Goal: Task Accomplishment & Management: Use online tool/utility

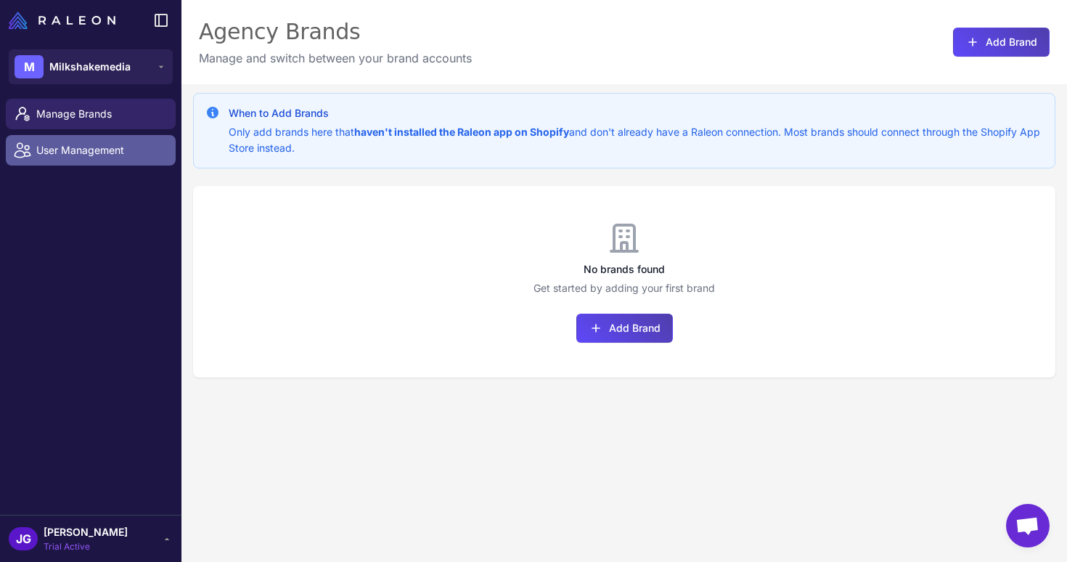
click at [131, 148] on span "User Management" at bounding box center [100, 150] width 128 height 16
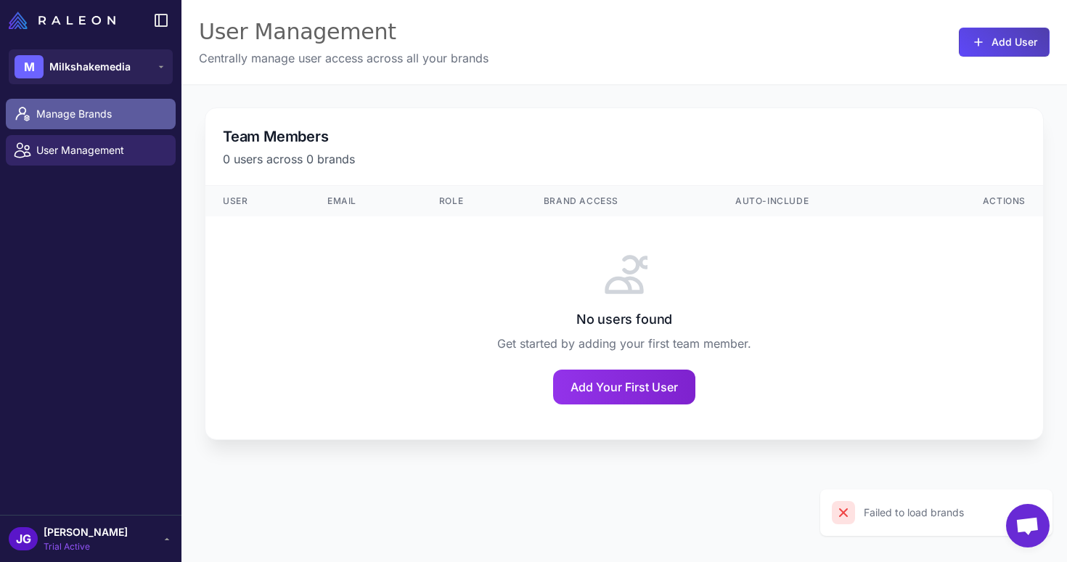
click at [80, 118] on span "Manage Brands" at bounding box center [100, 114] width 128 height 16
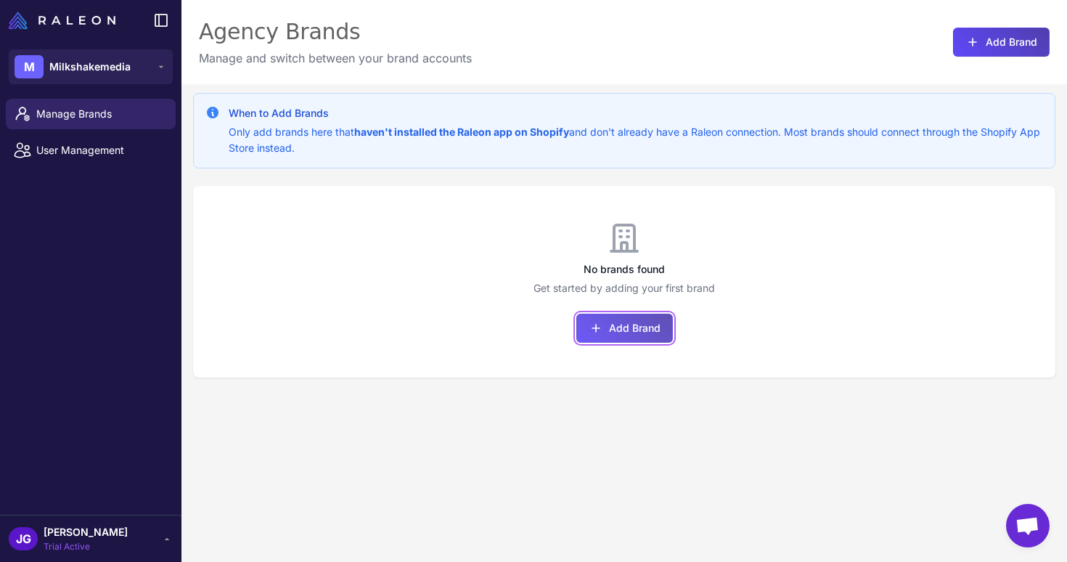
click at [614, 331] on button "Add Brand" at bounding box center [625, 328] width 97 height 29
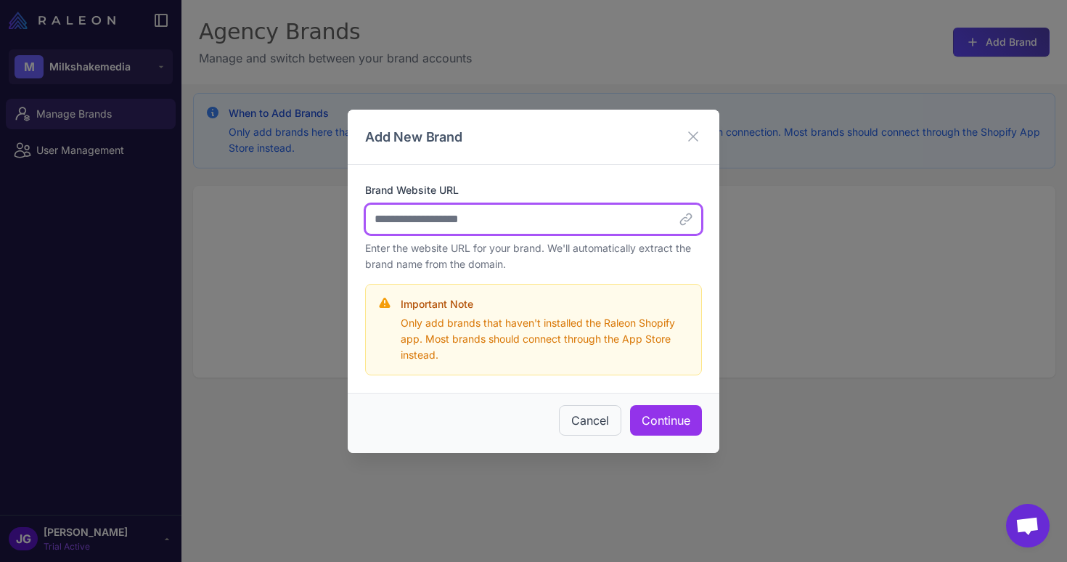
click at [514, 219] on input "Brand Website URL" at bounding box center [533, 219] width 337 height 30
paste input "**********"
type input "**********"
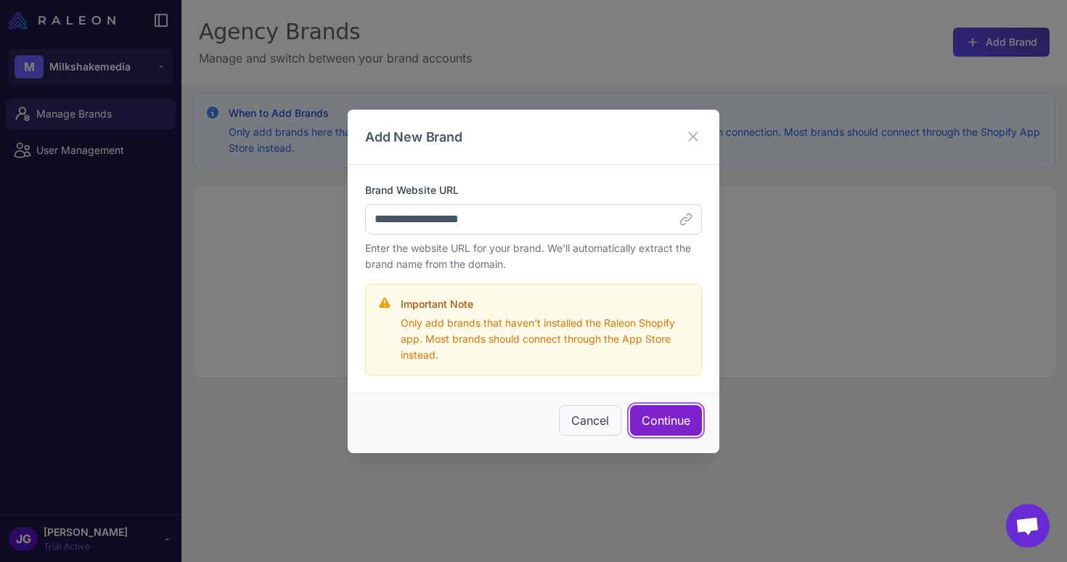
click at [683, 424] on button "Continue" at bounding box center [666, 420] width 72 height 30
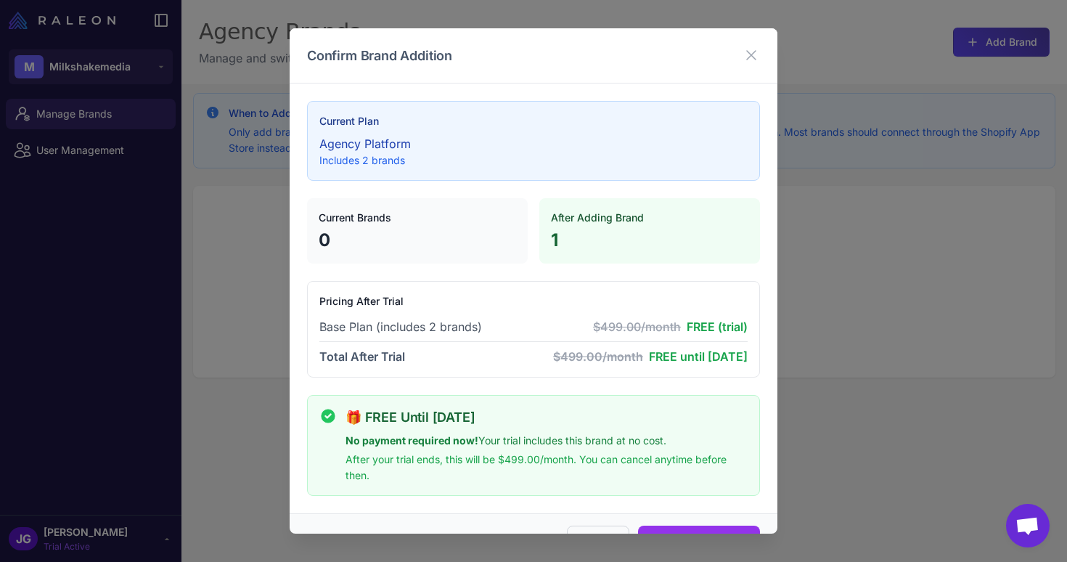
scroll to position [39, 0]
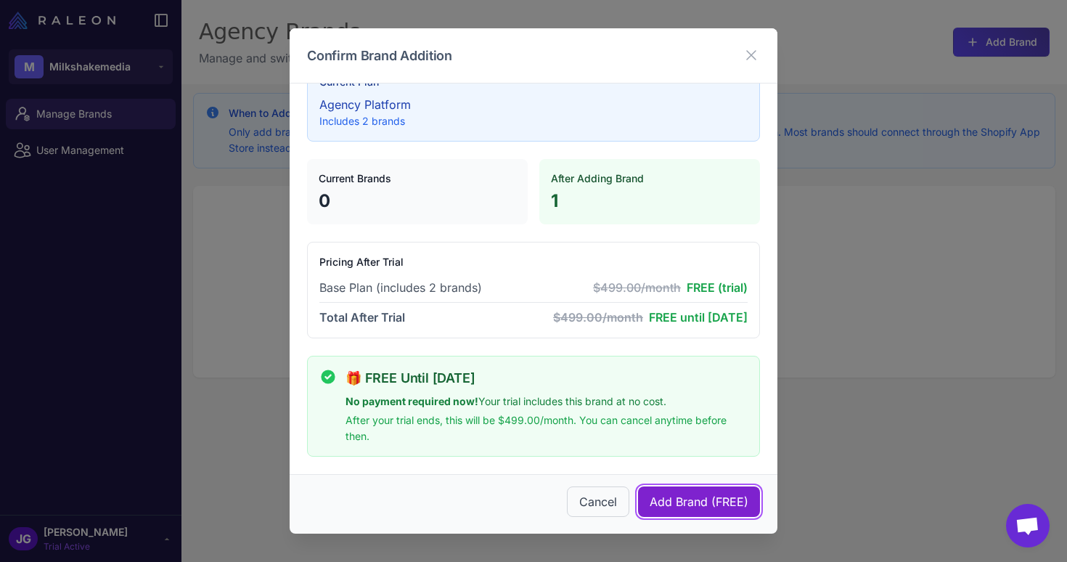
click at [698, 506] on span "Add Brand (FREE)" at bounding box center [699, 501] width 99 height 17
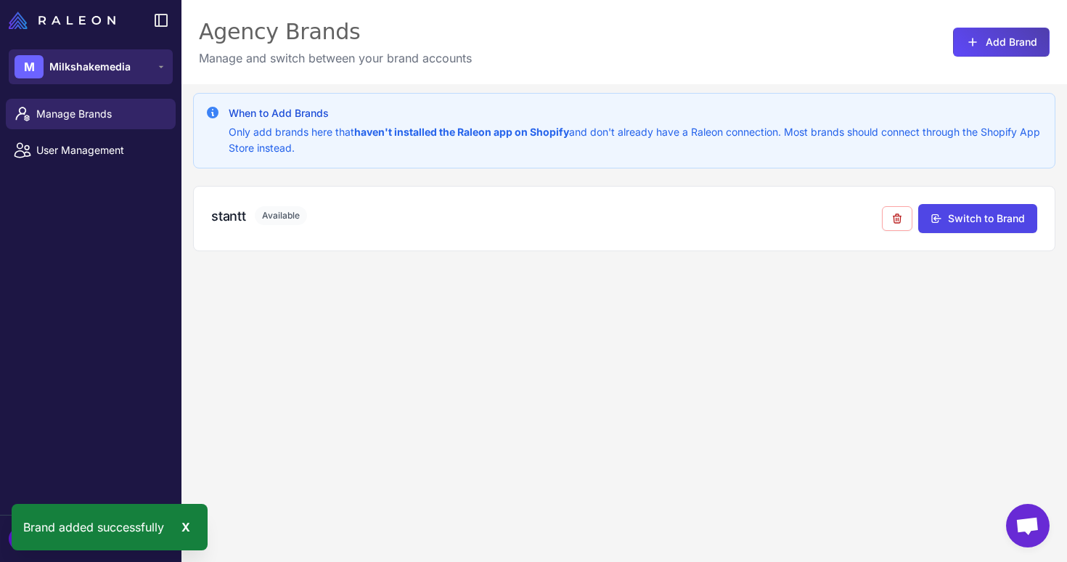
click at [137, 57] on button "M Milkshakemedia" at bounding box center [91, 66] width 164 height 35
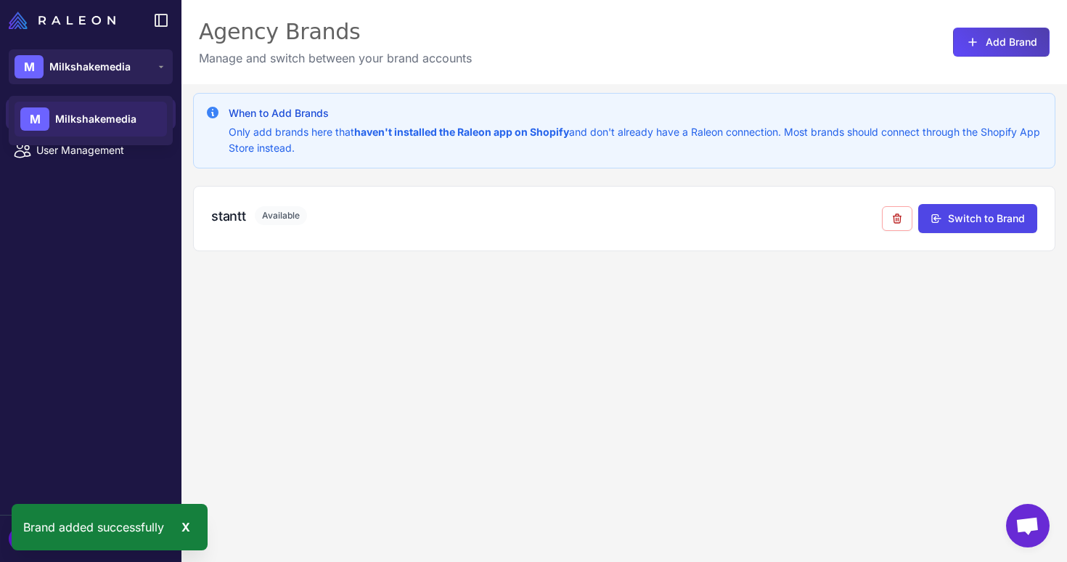
click at [120, 125] on span "Milkshakemedia" at bounding box center [95, 119] width 81 height 16
click at [182, 529] on div "X" at bounding box center [186, 527] width 20 height 23
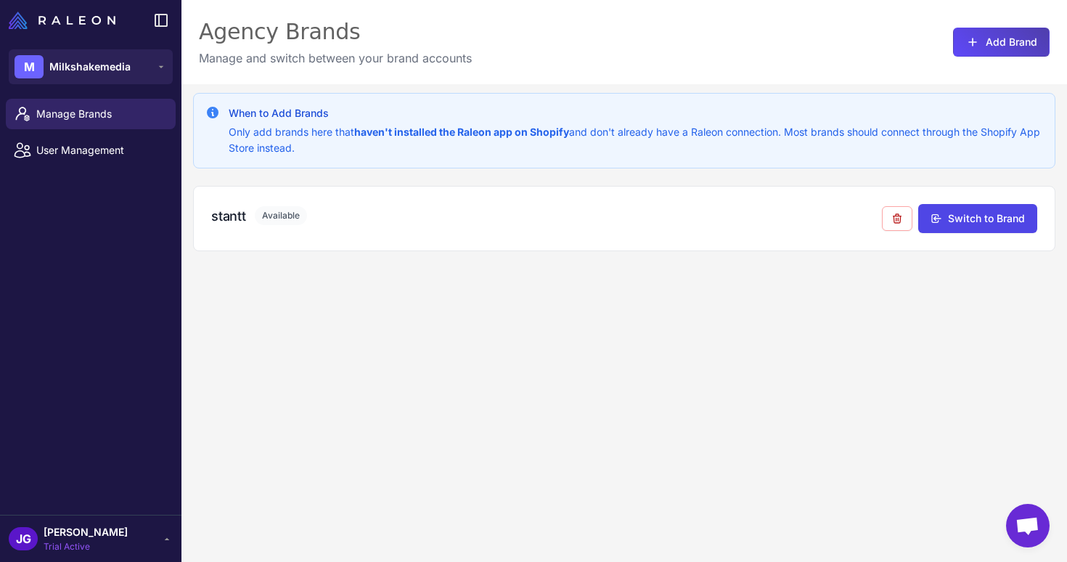
click at [126, 534] on div "JG Juana Garcia Trial Active" at bounding box center [91, 538] width 164 height 29
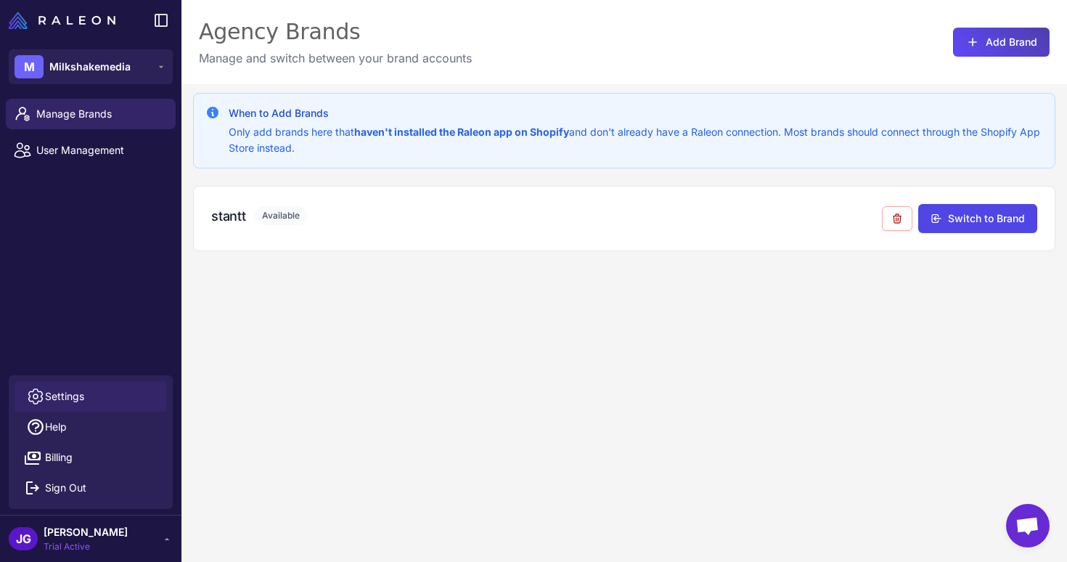
click at [94, 394] on link "Settings" at bounding box center [91, 396] width 152 height 30
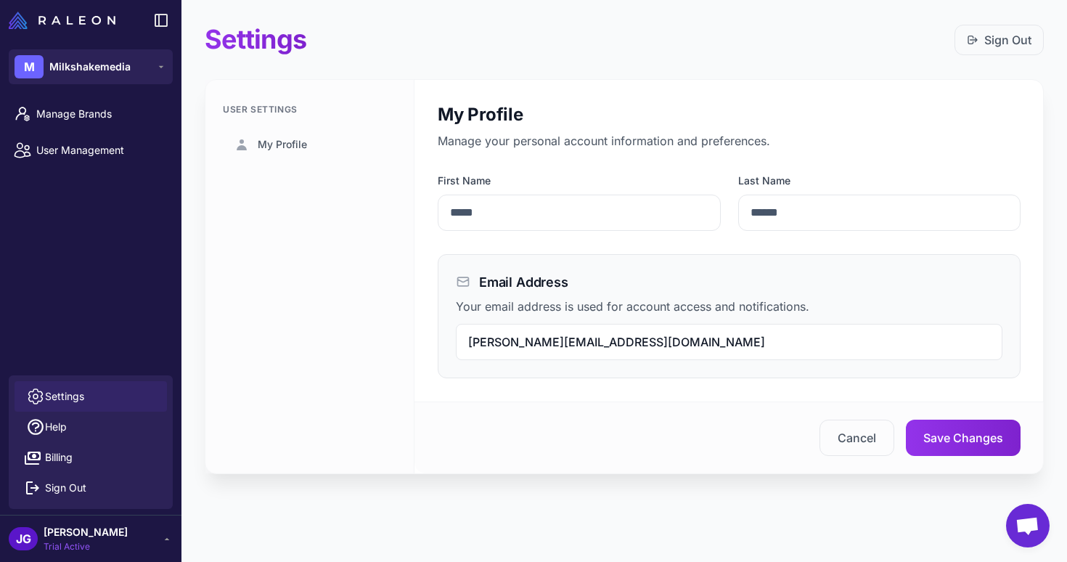
click at [111, 326] on div "Manage Brands User Management" at bounding box center [91, 234] width 182 height 282
click at [115, 118] on span "Manage Brands" at bounding box center [100, 114] width 128 height 16
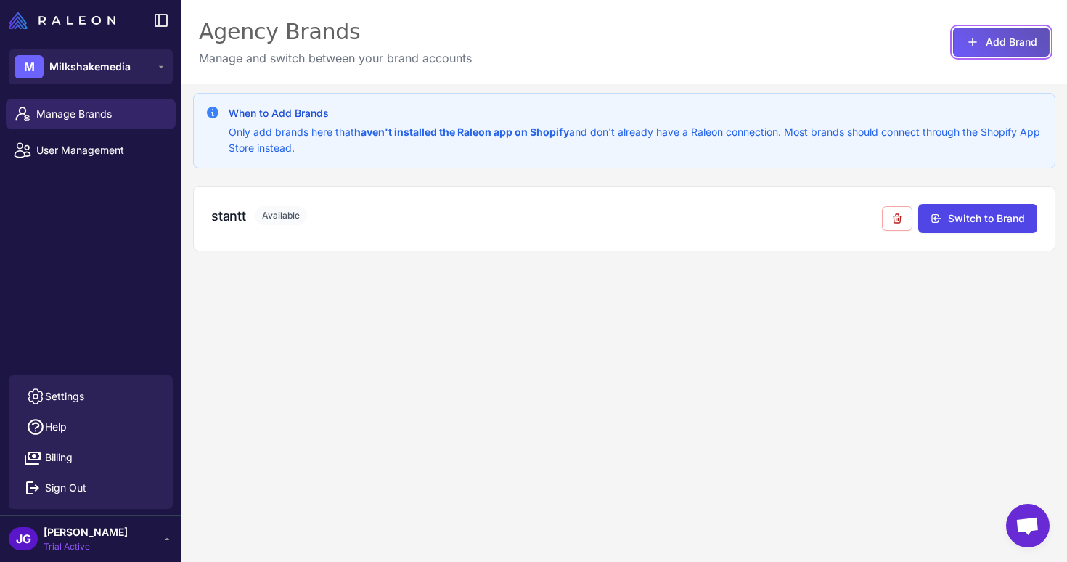
click at [998, 48] on button "Add Brand" at bounding box center [1001, 42] width 97 height 29
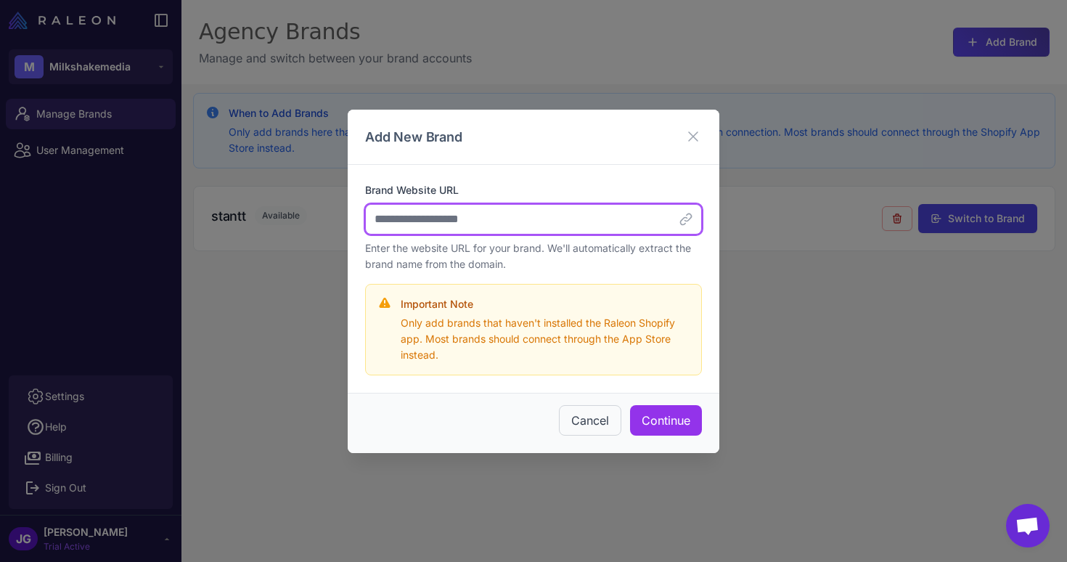
click at [557, 223] on input "Brand Website URL" at bounding box center [533, 219] width 337 height 30
paste input "**********"
type input "**********"
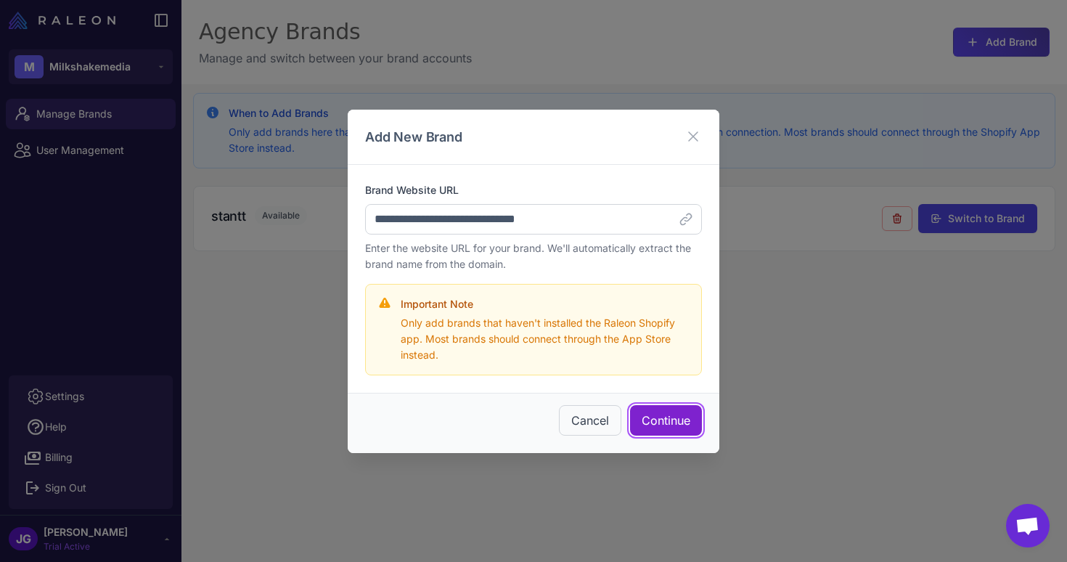
click at [662, 423] on button "Continue" at bounding box center [666, 420] width 72 height 30
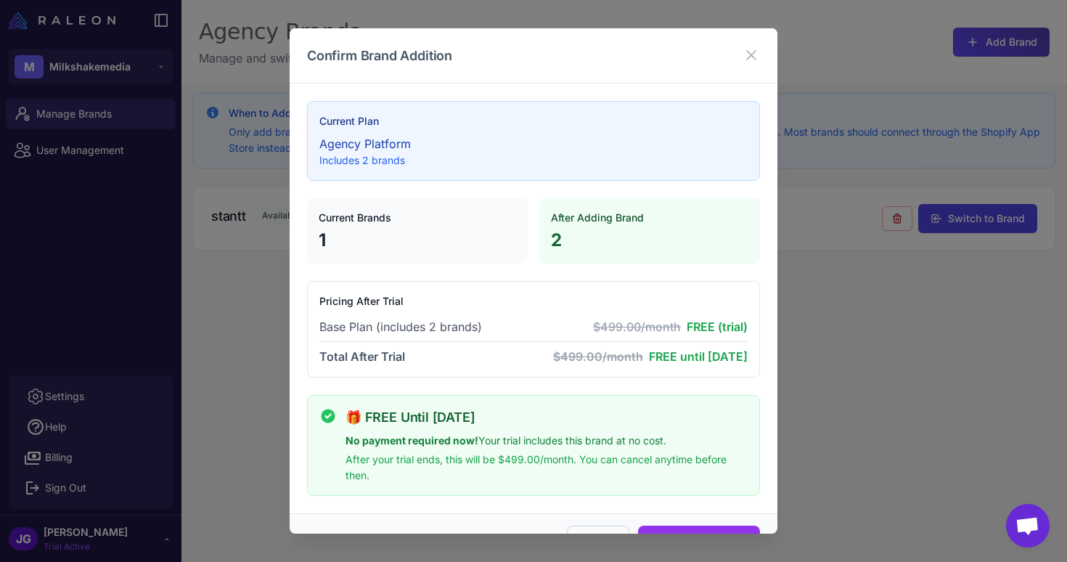
scroll to position [39, 0]
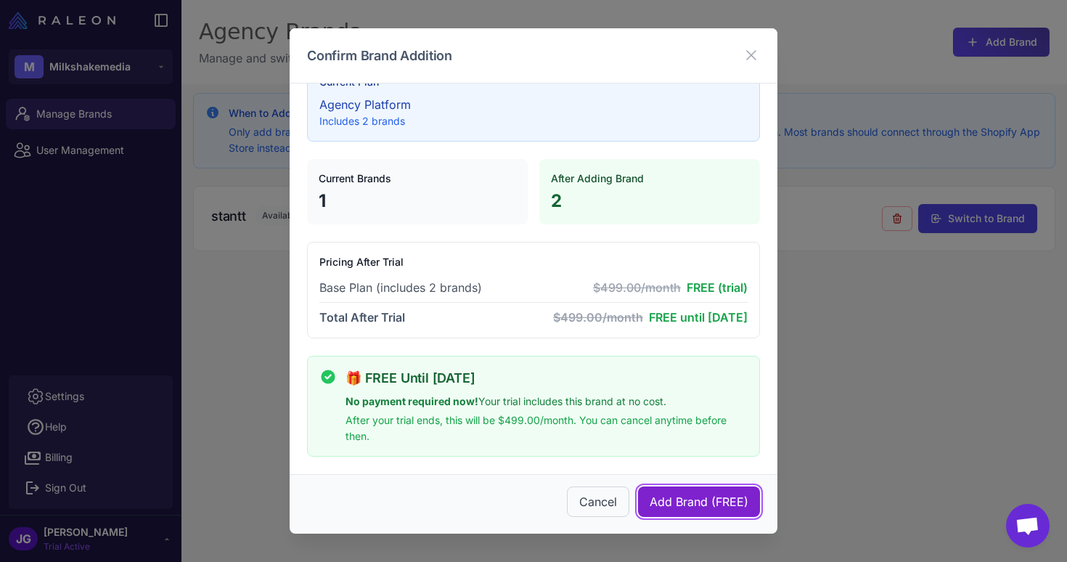
click at [675, 495] on span "Add Brand (FREE)" at bounding box center [699, 501] width 99 height 17
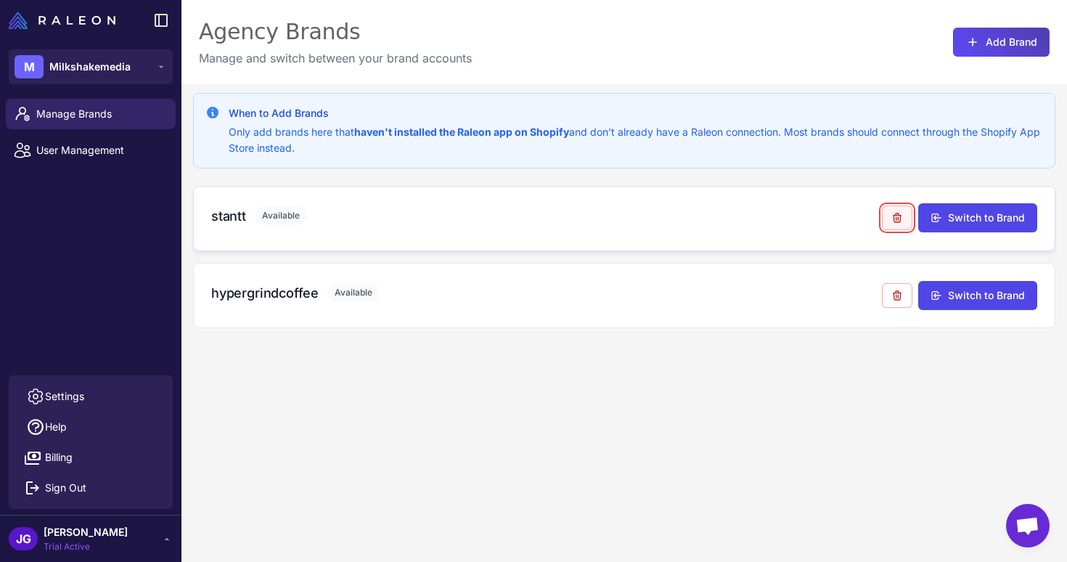
click at [898, 221] on icon at bounding box center [898, 218] width 12 height 12
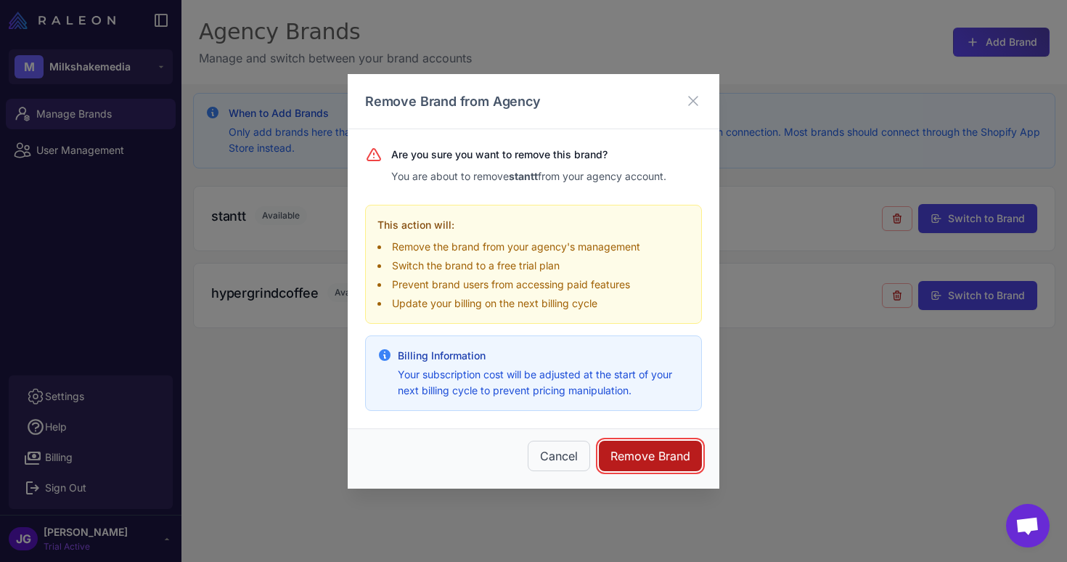
click at [631, 462] on button "Remove Brand" at bounding box center [650, 456] width 103 height 30
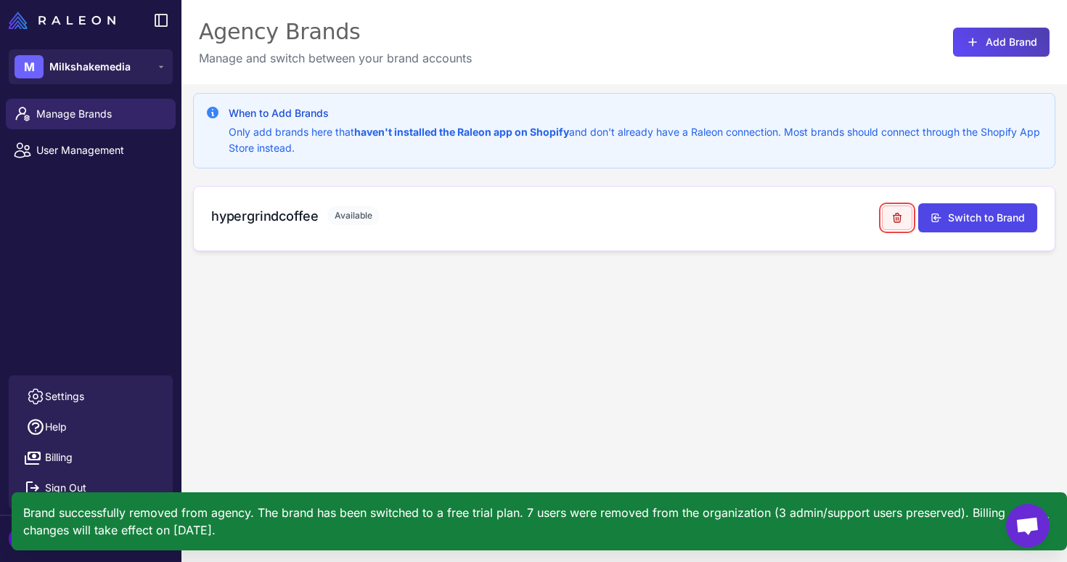
click at [902, 219] on icon at bounding box center [898, 218] width 12 height 12
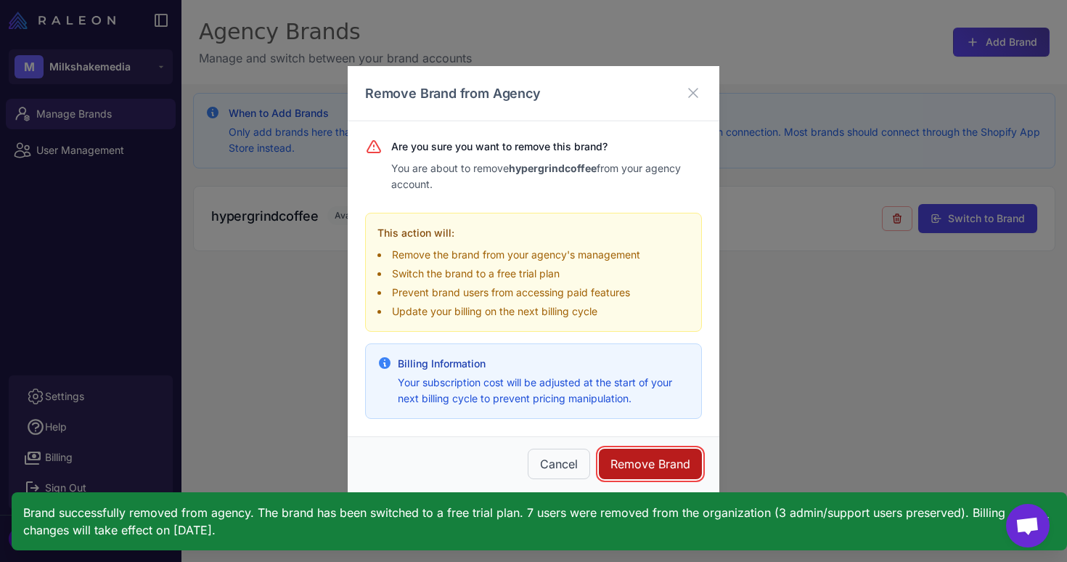
click at [649, 466] on button "Remove Brand" at bounding box center [650, 464] width 103 height 30
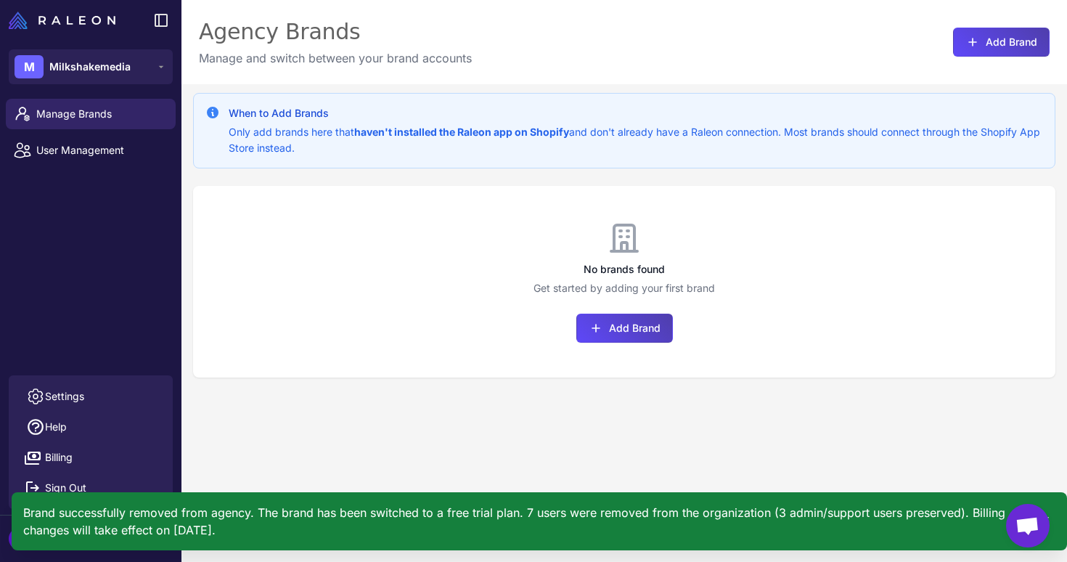
scroll to position [1, 0]
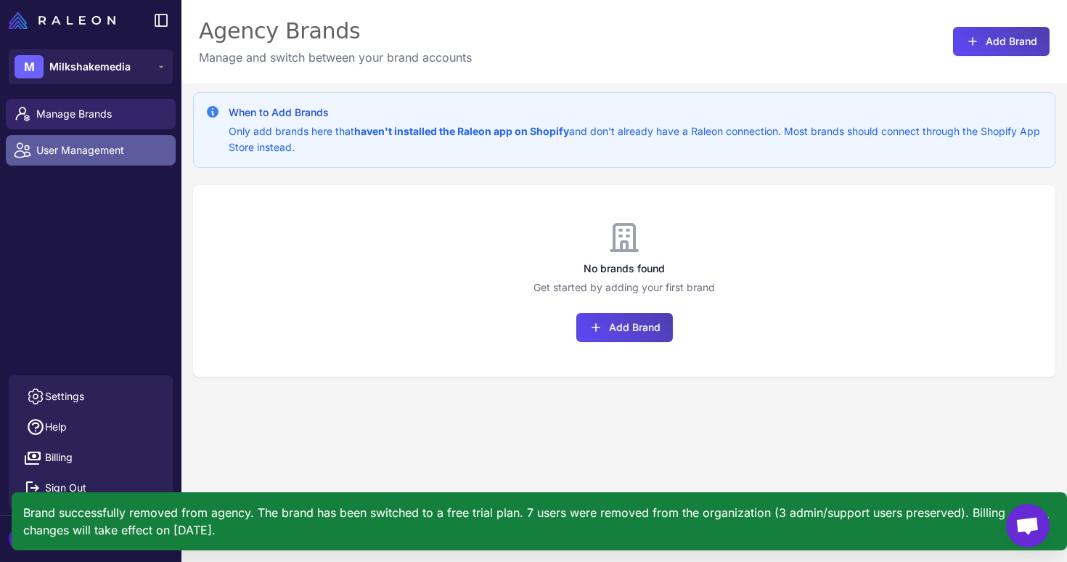
click at [107, 150] on span "User Management" at bounding box center [100, 150] width 128 height 16
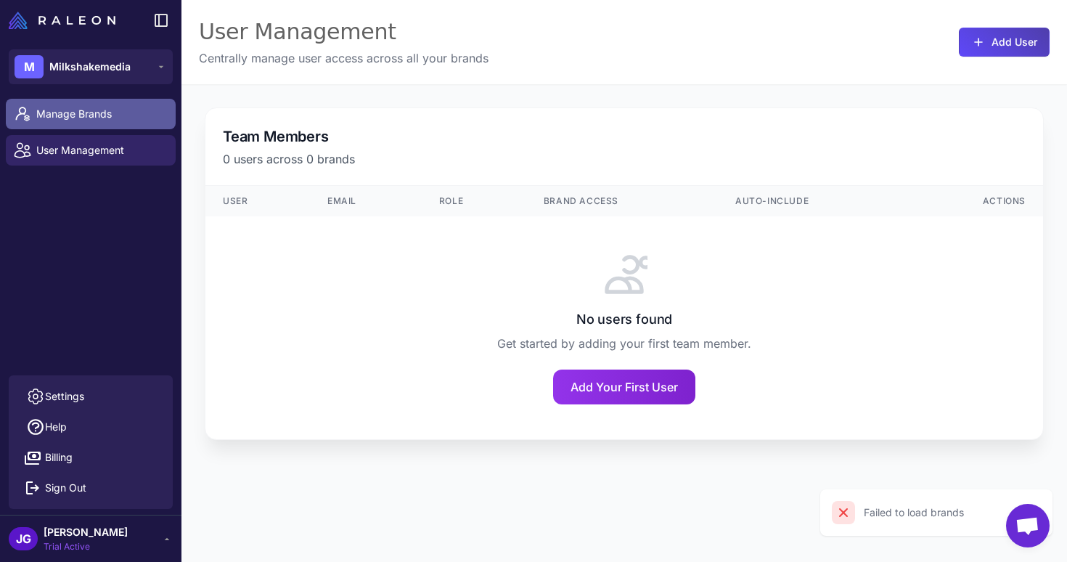
click at [112, 115] on span "Manage Brands" at bounding box center [100, 114] width 128 height 16
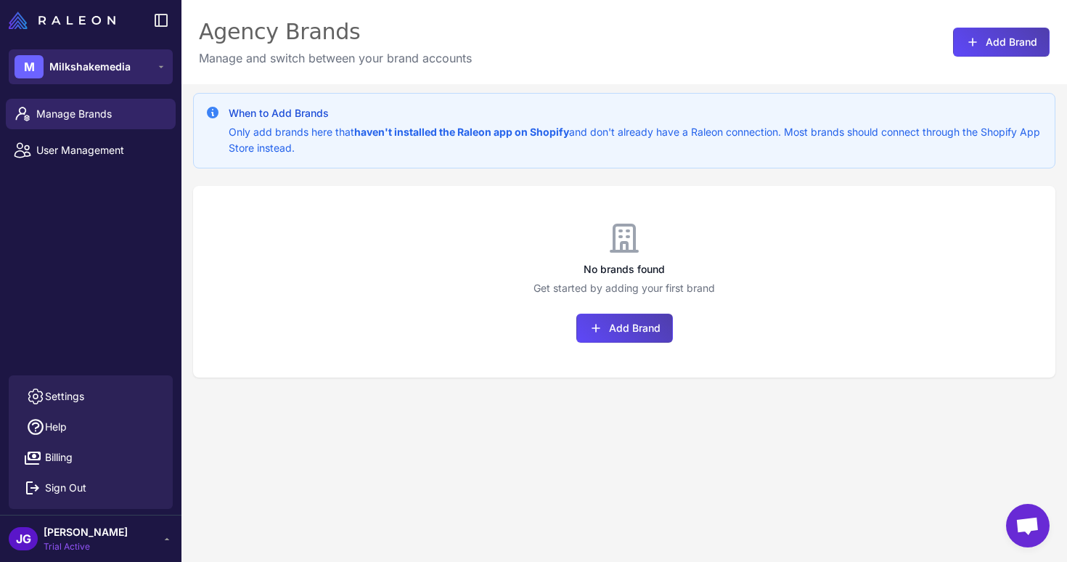
click at [126, 62] on span "Milkshakemedia" at bounding box center [89, 67] width 81 height 16
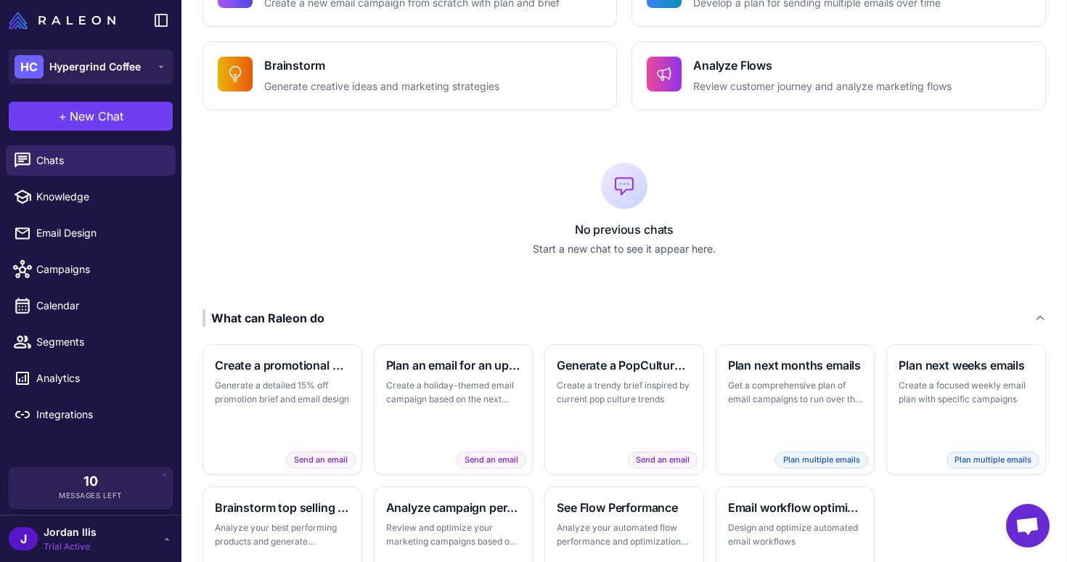
scroll to position [259, 0]
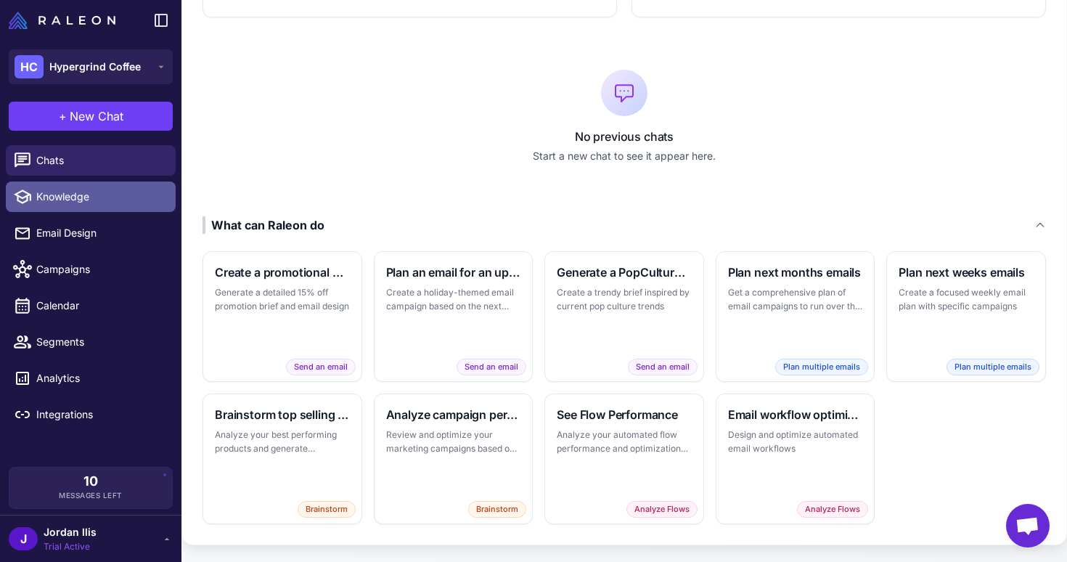
click at [95, 204] on span "Knowledge" at bounding box center [100, 197] width 128 height 16
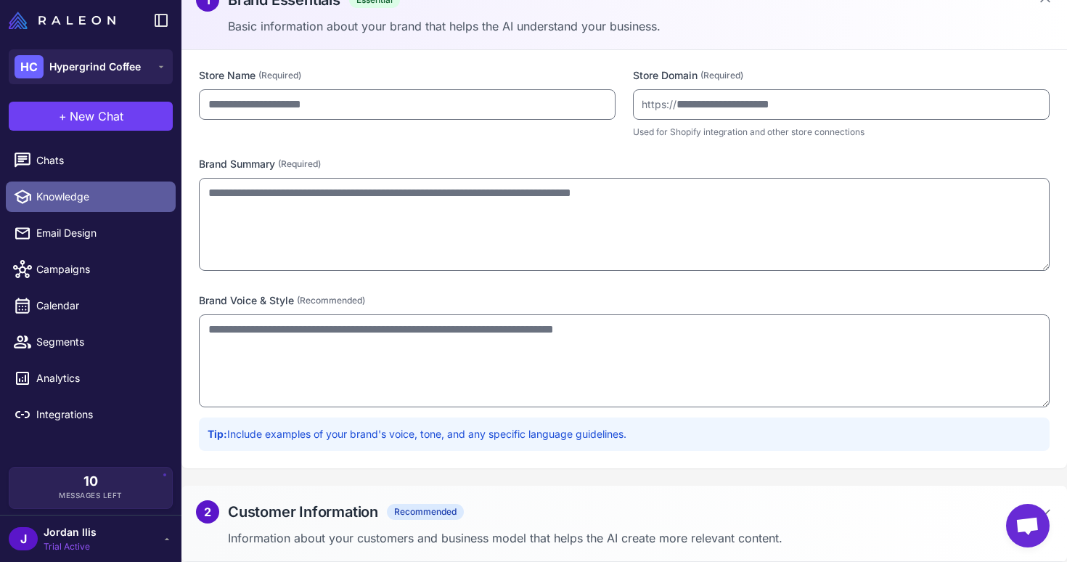
type input "**********"
type textarea "**********"
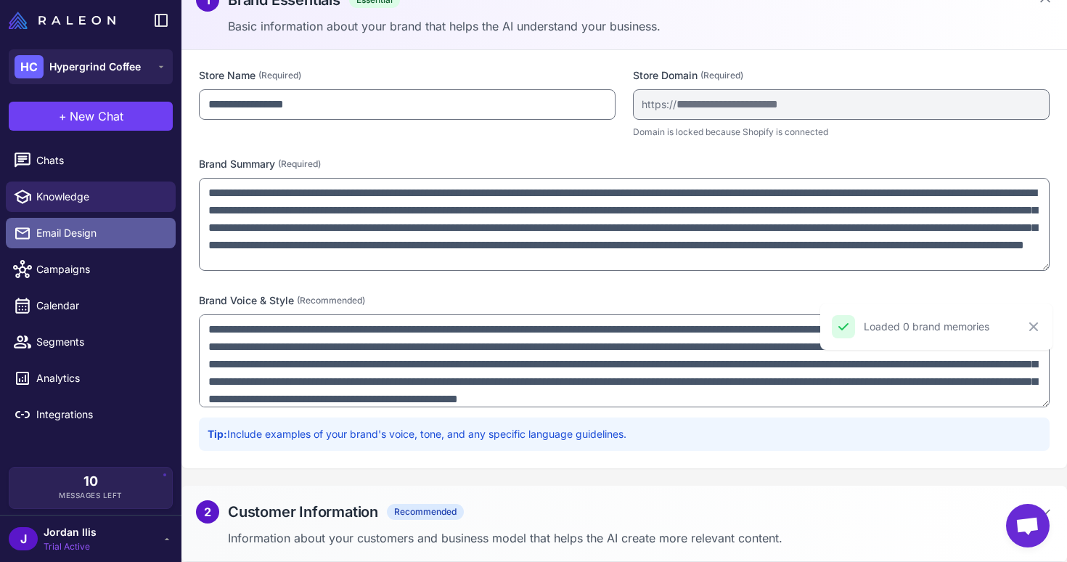
click at [95, 232] on span "Email Design" at bounding box center [100, 233] width 128 height 16
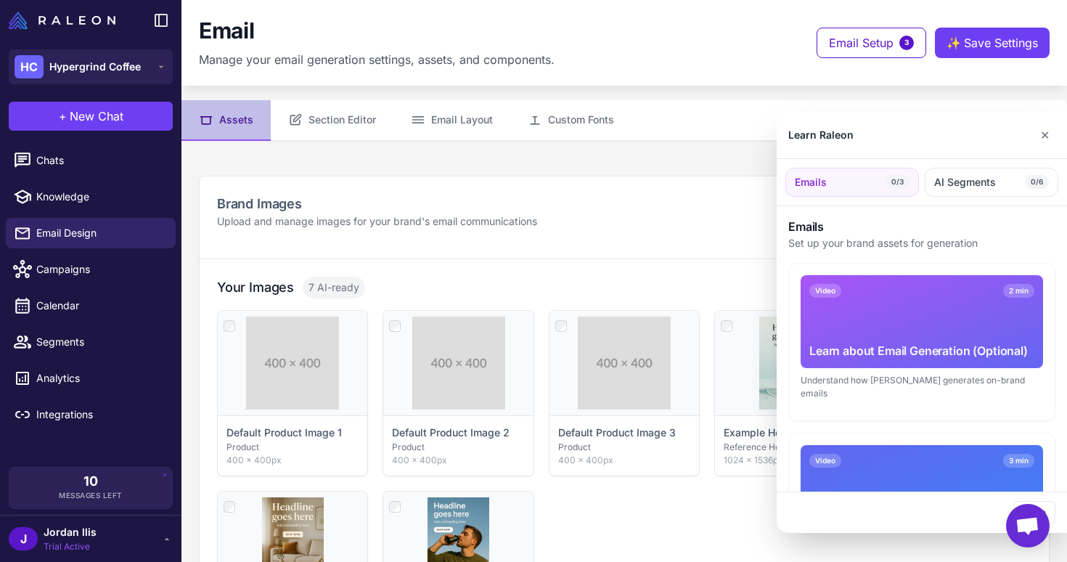
click at [81, 276] on div at bounding box center [533, 281] width 1067 height 562
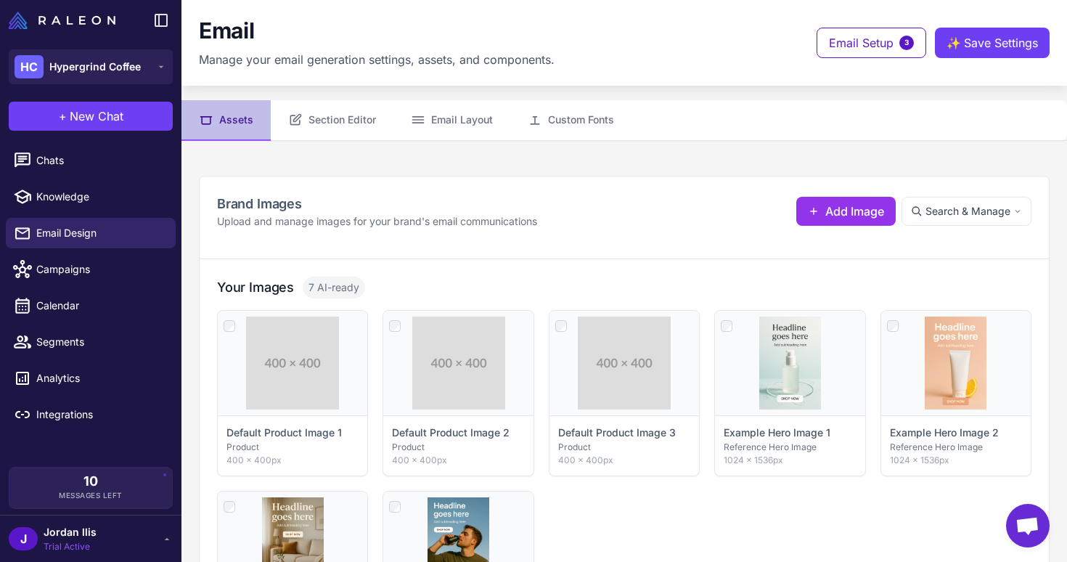
click at [81, 276] on span "Campaigns" at bounding box center [100, 269] width 128 height 16
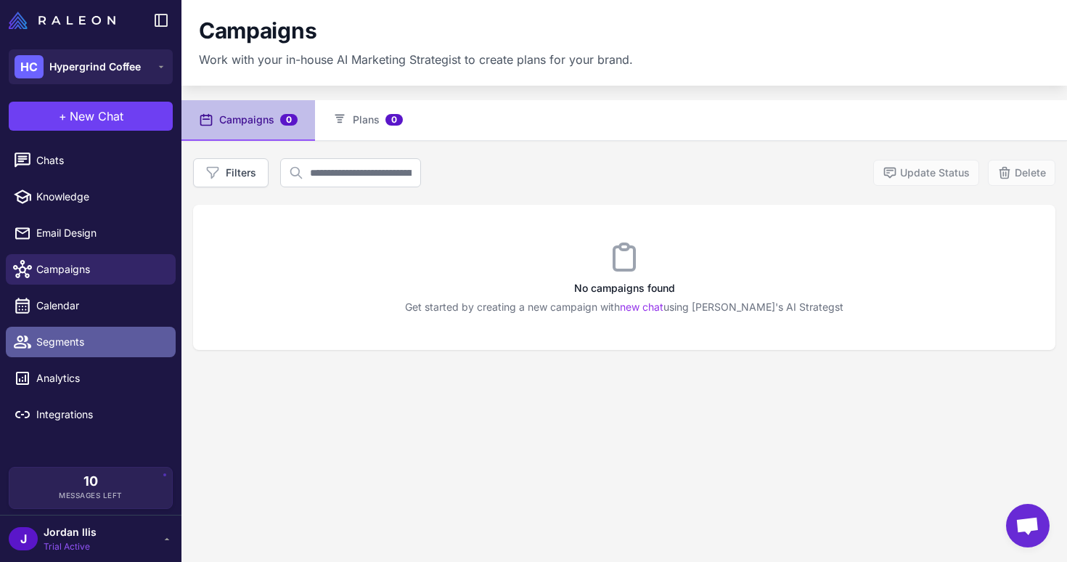
click at [73, 339] on span "Segments" at bounding box center [100, 342] width 128 height 16
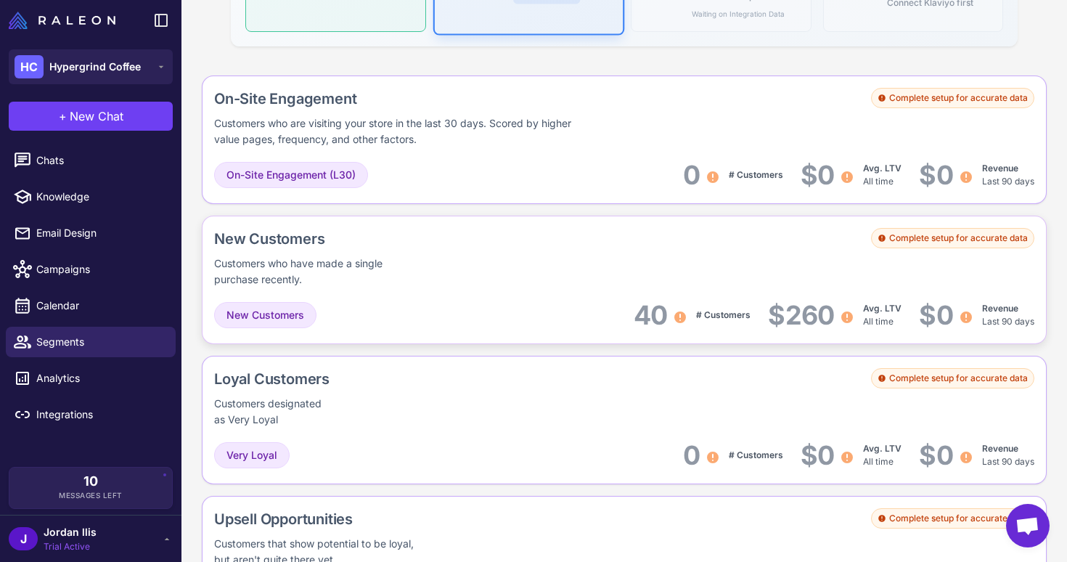
scroll to position [375, 0]
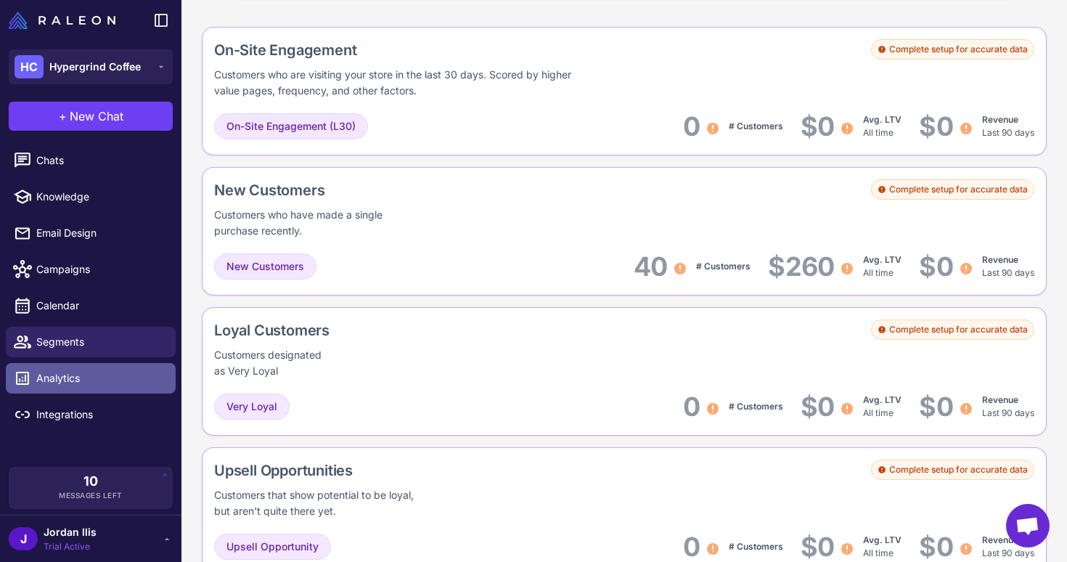
click at [83, 383] on span "Analytics" at bounding box center [100, 378] width 128 height 16
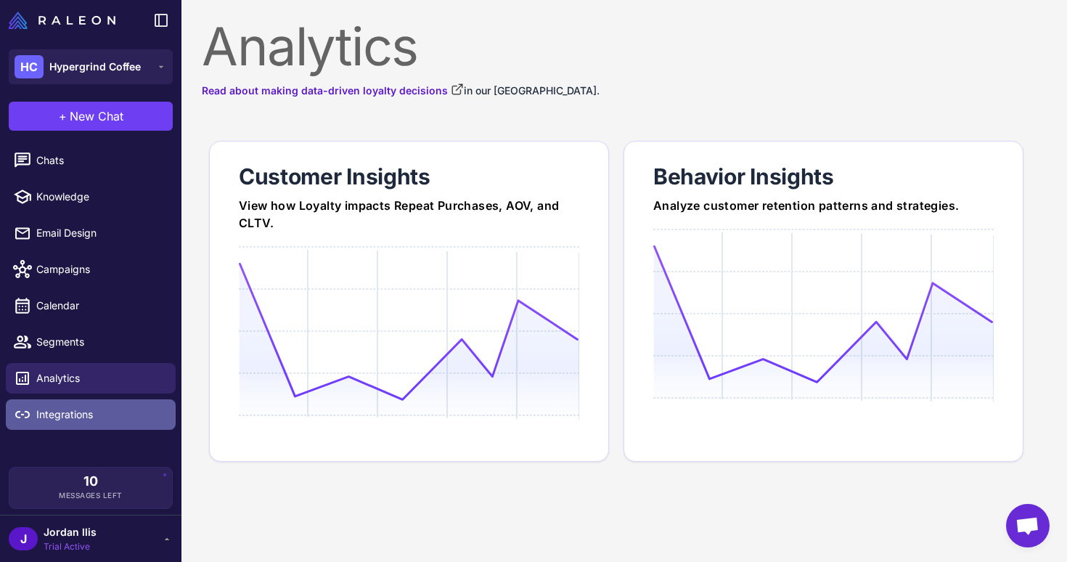
click at [91, 408] on span "Integrations" at bounding box center [100, 415] width 128 height 16
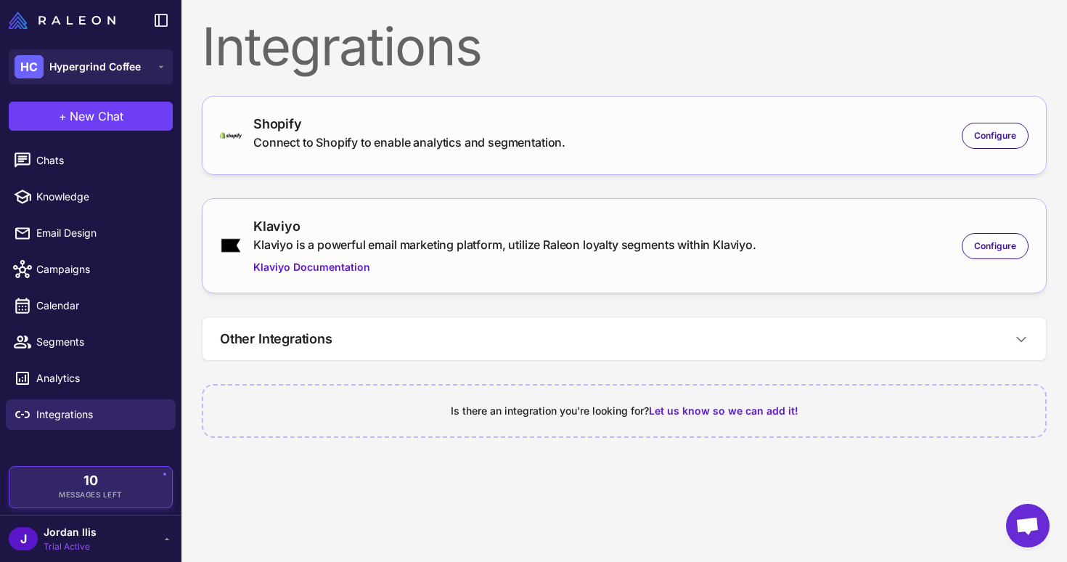
click at [103, 496] on span "Messages Left" at bounding box center [91, 494] width 64 height 11
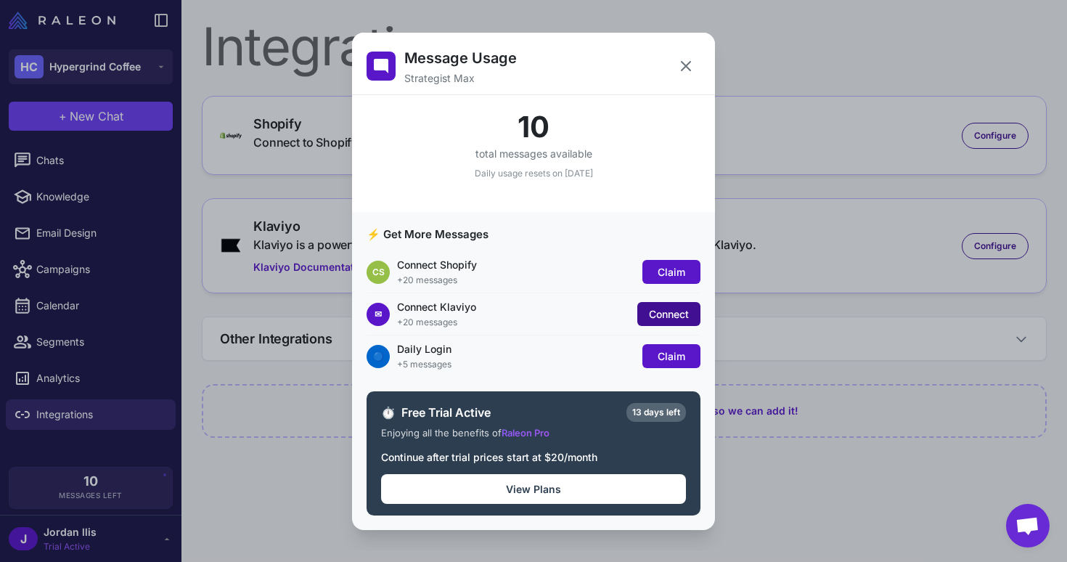
click at [680, 312] on span "Connect" at bounding box center [669, 314] width 40 height 12
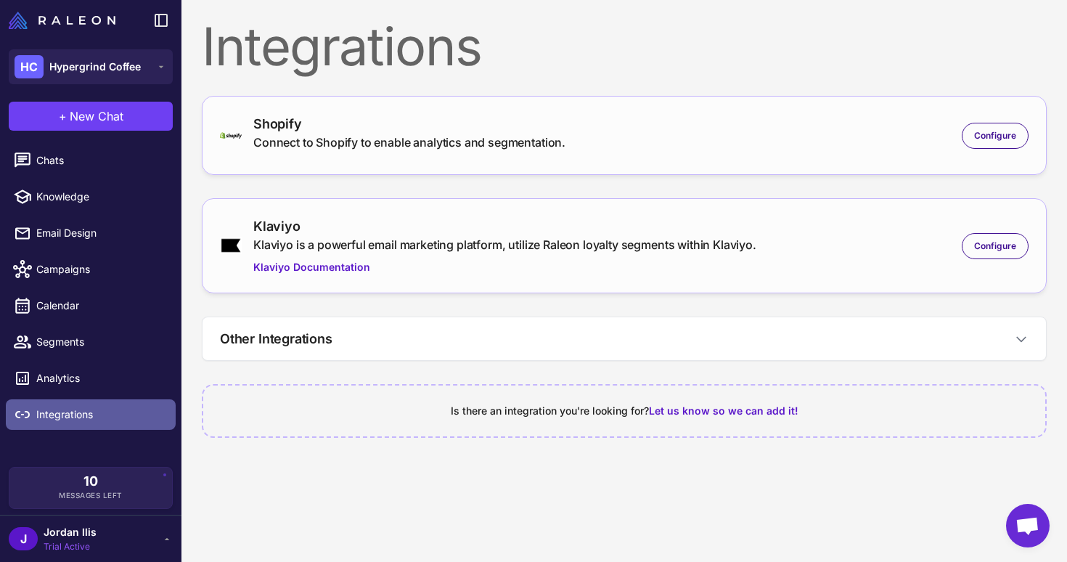
click at [113, 412] on span "Integrations" at bounding box center [100, 415] width 128 height 16
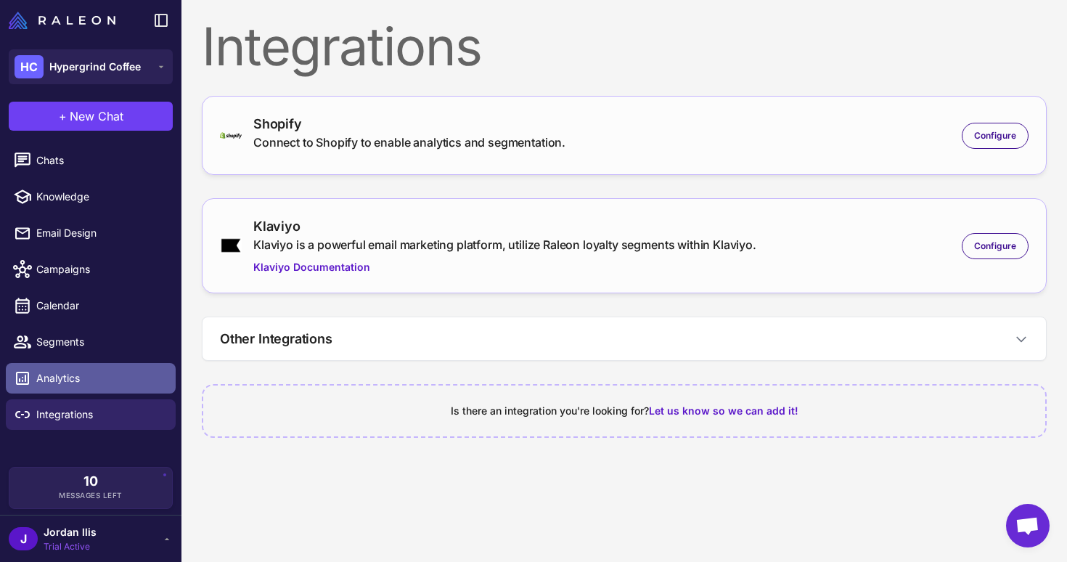
click at [118, 381] on span "Analytics" at bounding box center [100, 378] width 128 height 16
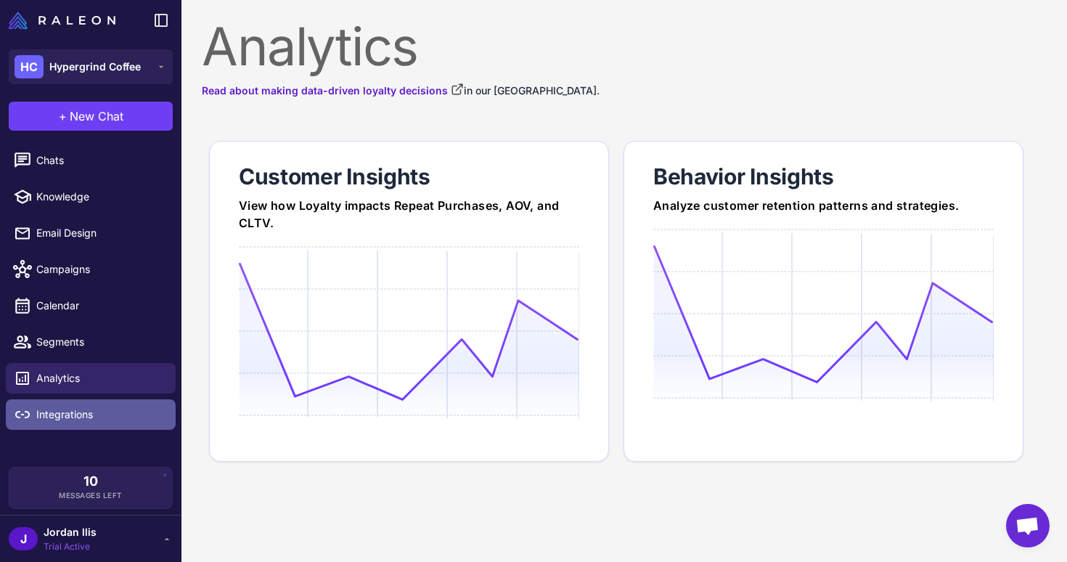
click at [118, 407] on span "Integrations" at bounding box center [100, 415] width 128 height 16
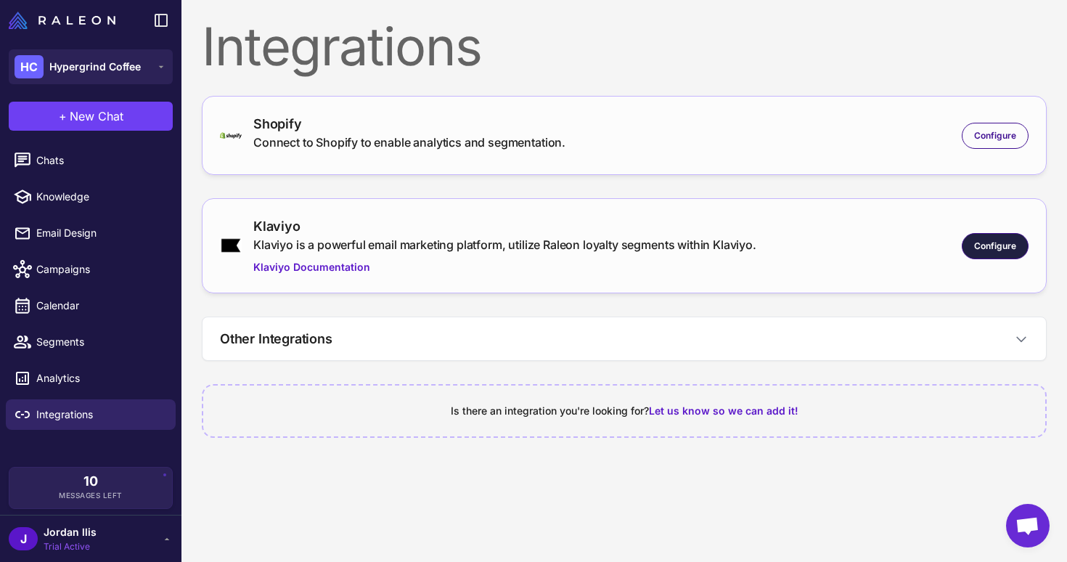
click at [977, 241] on span "Configure" at bounding box center [996, 246] width 42 height 13
